Goal: Check status

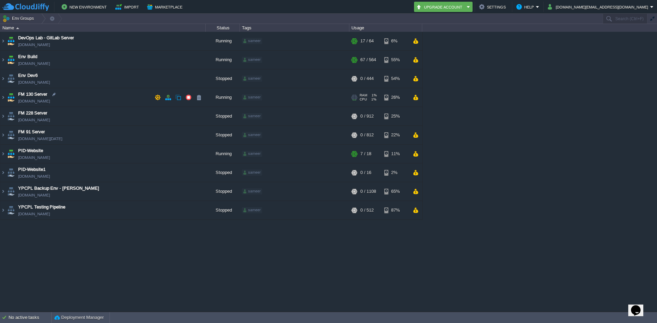
drag, startPoint x: 101, startPoint y: 100, endPoint x: 149, endPoint y: 226, distance: 134.7
click at [101, 100] on td "FM 130 Server [DOMAIN_NAME]" at bounding box center [102, 97] width 205 height 19
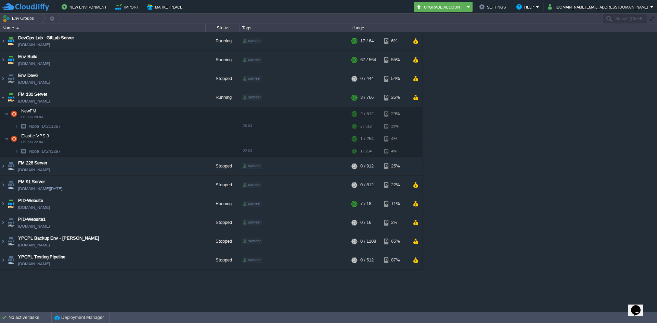
drag, startPoint x: 444, startPoint y: 270, endPoint x: 481, endPoint y: 266, distance: 36.8
click at [481, 266] on div "DevOps Lab - GitLab Server [DOMAIN_NAME] Running sameer + Add to Env Group RAM …" at bounding box center [328, 172] width 657 height 280
drag, startPoint x: 451, startPoint y: 295, endPoint x: 371, endPoint y: 302, distance: 79.7
click at [371, 302] on div "DevOps Lab - GitLab Server [DOMAIN_NAME] Running sameer + Add to Env Group RAM …" at bounding box center [328, 172] width 657 height 280
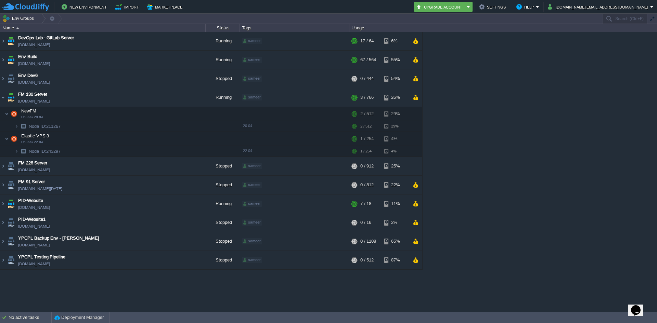
drag, startPoint x: 454, startPoint y: 281, endPoint x: 343, endPoint y: 288, distance: 111.4
click at [343, 288] on div "DevOps Lab - GitLab Server [DOMAIN_NAME] Running sameer + Add to Env Group RAM …" at bounding box center [328, 172] width 657 height 280
drag, startPoint x: 455, startPoint y: 287, endPoint x: 227, endPoint y: 282, distance: 228.2
click at [227, 282] on div "DevOps Lab - GitLab Server [DOMAIN_NAME] Running sameer + Add to Env Group RAM …" at bounding box center [328, 172] width 657 height 280
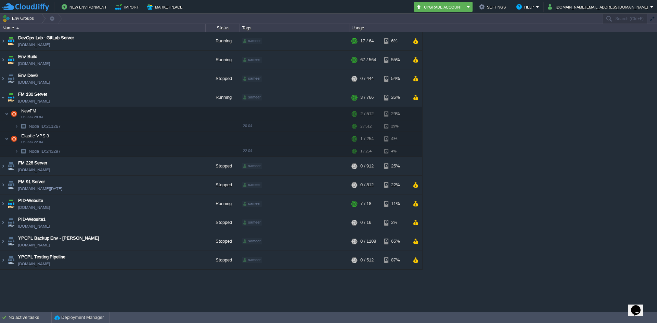
click at [480, 174] on div "DevOps Lab - GitLab Server [DOMAIN_NAME] Running sameer + Add to Env Group RAM …" at bounding box center [328, 172] width 657 height 280
click at [305, 299] on div "DevOps Lab - GitLab Server [DOMAIN_NAME] Running sameer + Add to Env Group RAM …" at bounding box center [328, 172] width 657 height 280
click at [17, 128] on img at bounding box center [16, 126] width 4 height 11
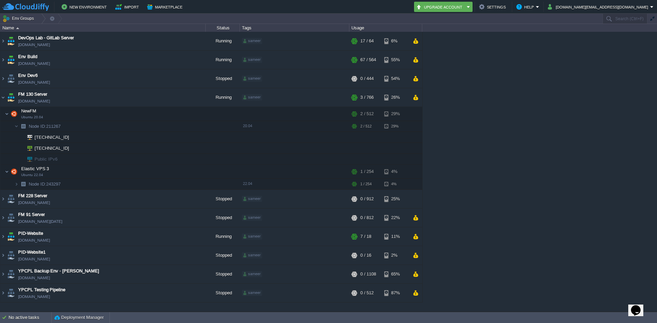
drag, startPoint x: 512, startPoint y: 252, endPoint x: 452, endPoint y: 228, distance: 64.9
click at [512, 252] on div "DevOps Lab - GitLab Server [DOMAIN_NAME] Running sameer + Add to Env Group RAM …" at bounding box center [328, 172] width 657 height 280
click at [191, 217] on td at bounding box center [188, 218] width 10 height 10
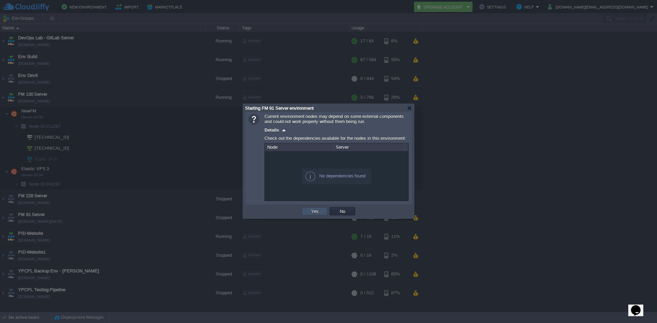
click at [312, 212] on button "Yes" at bounding box center [315, 211] width 12 height 6
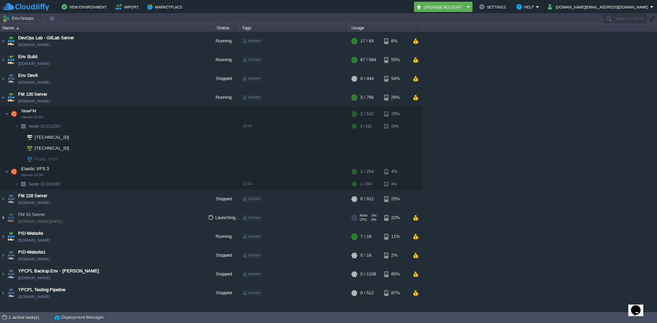
click at [2, 219] on img at bounding box center [2, 218] width 5 height 18
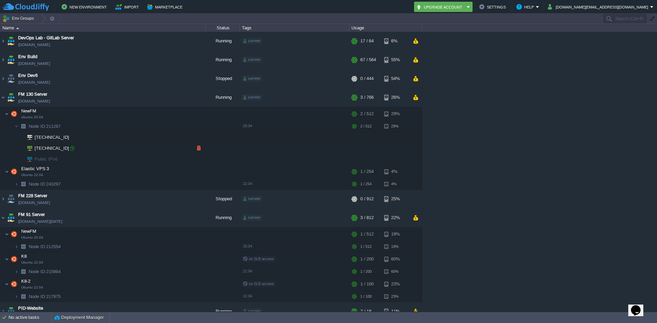
click at [72, 150] on div at bounding box center [72, 148] width 6 height 6
click at [74, 148] on div at bounding box center [72, 148] width 6 height 6
click at [71, 149] on div at bounding box center [72, 148] width 6 height 6
click at [70, 149] on div at bounding box center [72, 148] width 6 height 6
